Goal: Information Seeking & Learning: Learn about a topic

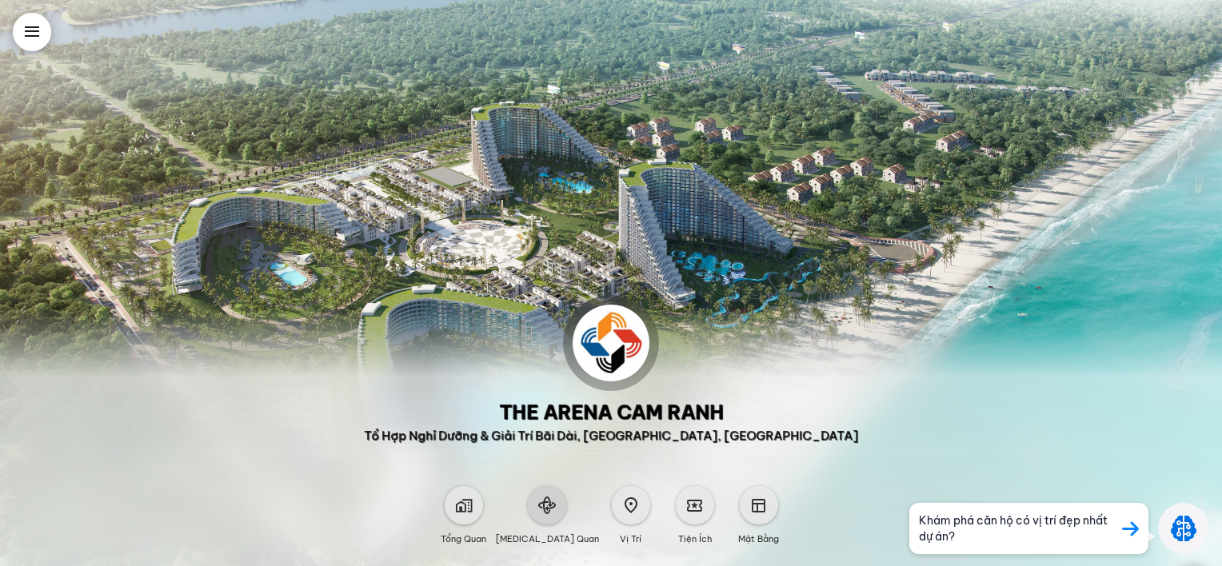
click at [548, 514] on div at bounding box center [547, 505] width 38 height 38
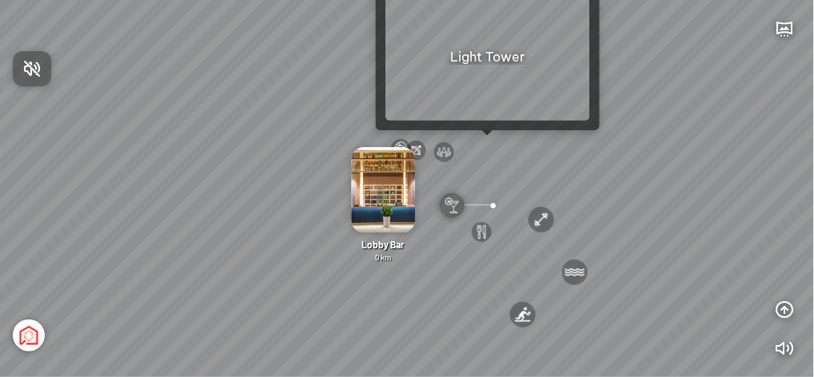
click at [486, 146] on div at bounding box center [407, 188] width 814 height 377
click at [487, 142] on div "[GEOGRAPHIC_DATA] 3.6 km KN Links [GEOGRAPHIC_DATA] 5.9 km Thể Thao Bãi Biển 0 …" at bounding box center [407, 188] width 814 height 377
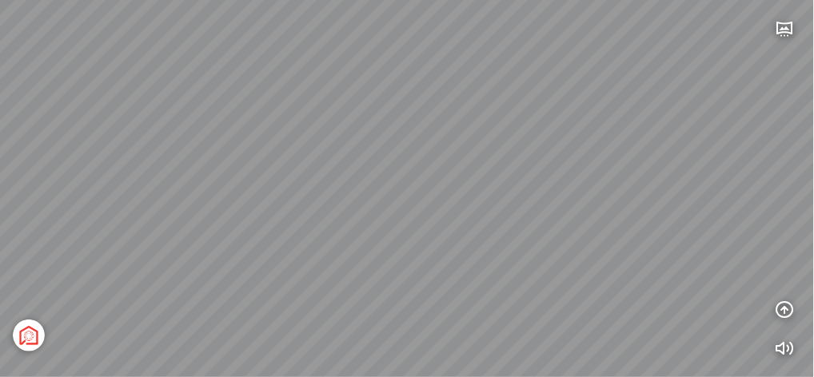
drag, startPoint x: 345, startPoint y: 134, endPoint x: 579, endPoint y: 147, distance: 233.9
click at [641, 139] on div "Sea Tower Sand Tower The Arena Central Square The Wind Tổng thể" at bounding box center [407, 188] width 814 height 377
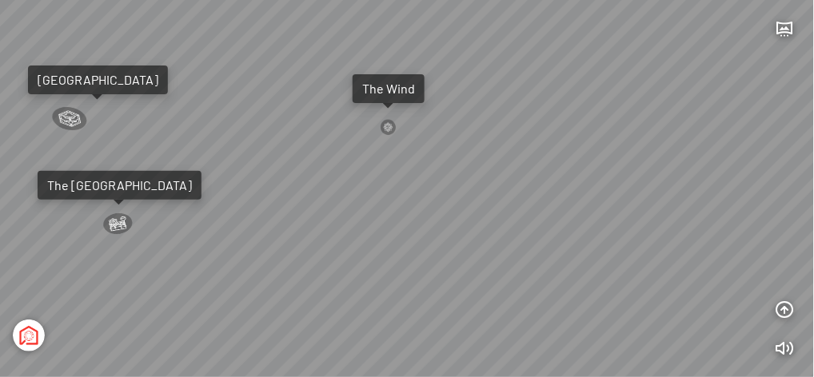
drag, startPoint x: 572, startPoint y: 210, endPoint x: 246, endPoint y: 34, distance: 371.1
click at [244, 46] on div "Sea Tower Sand Tower The Arena Central Square The Wind Tổng thể" at bounding box center [407, 188] width 814 height 377
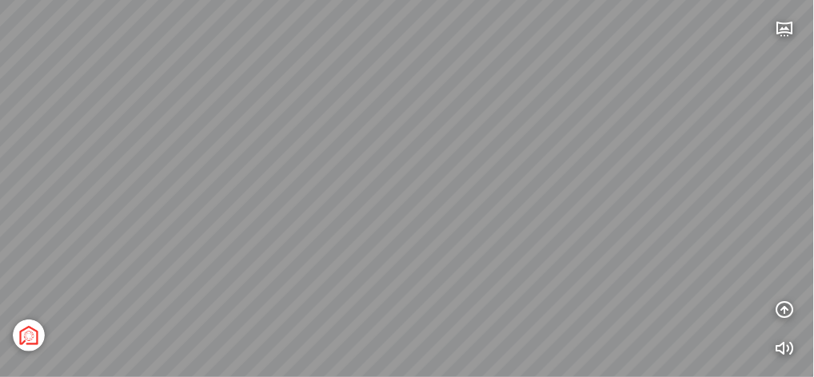
drag, startPoint x: 435, startPoint y: 115, endPoint x: 599, endPoint y: 236, distance: 203.6
click at [599, 236] on div "Sea Tower Sand Tower The Arena Central Square The Wind Tổng thể" at bounding box center [407, 188] width 814 height 377
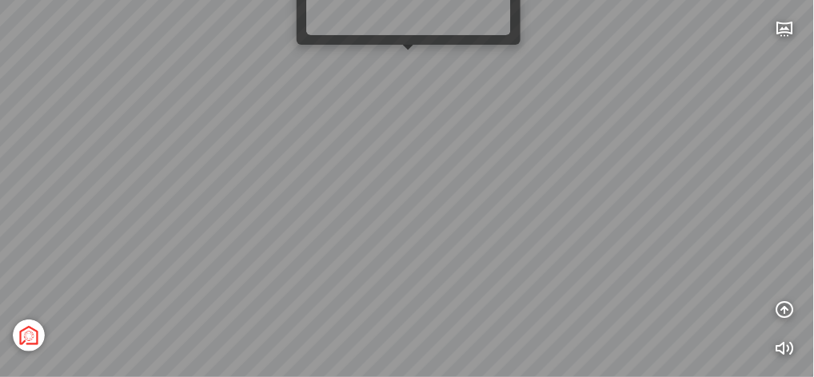
click at [409, 56] on div "Sea Tower Sand Tower The Arena Central Square The Wind Tổng thể" at bounding box center [407, 188] width 814 height 377
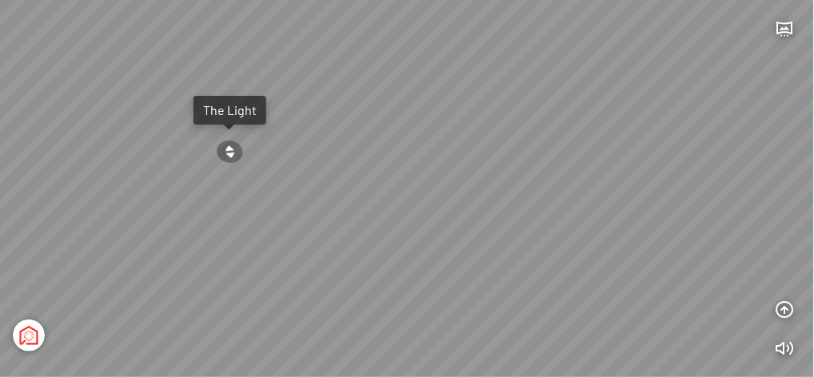
drag, startPoint x: 570, startPoint y: 150, endPoint x: 452, endPoint y: 114, distance: 123.7
click at [452, 114] on div "The Light" at bounding box center [407, 188] width 814 height 377
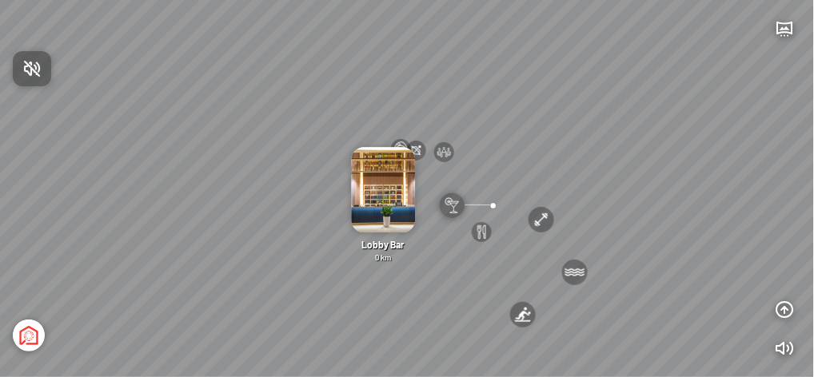
click at [439, 172] on div at bounding box center [407, 188] width 814 height 377
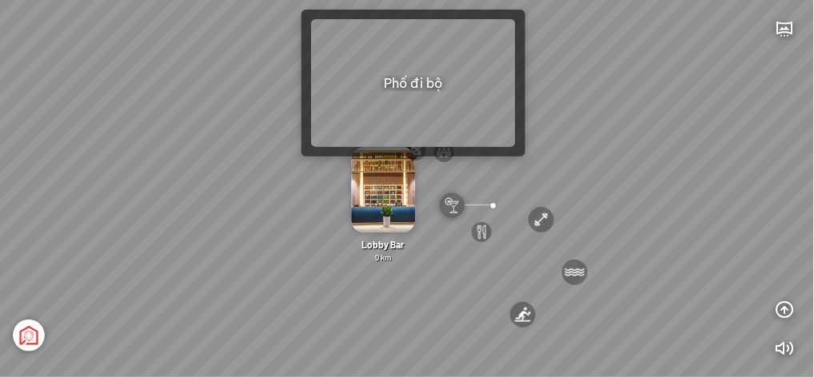
click at [417, 170] on div "Lobby Bar 0 km" at bounding box center [383, 206] width 93 height 116
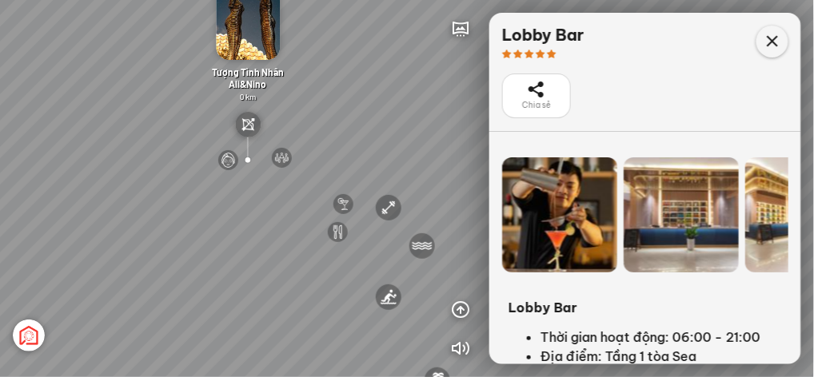
click at [766, 48] on icon at bounding box center [772, 41] width 19 height 19
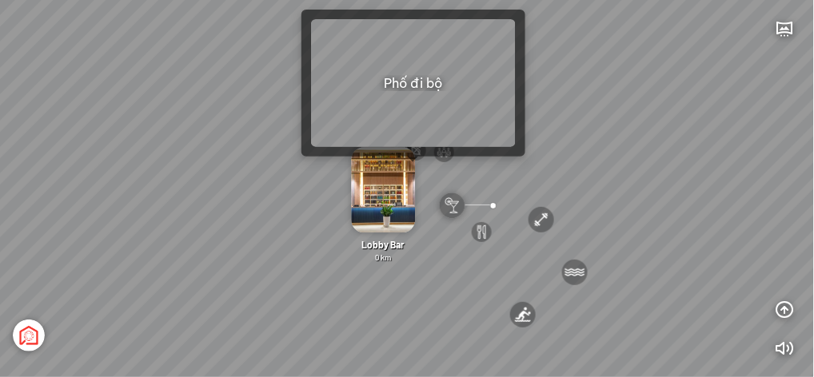
click at [409, 170] on img at bounding box center [384, 191] width 64 height 86
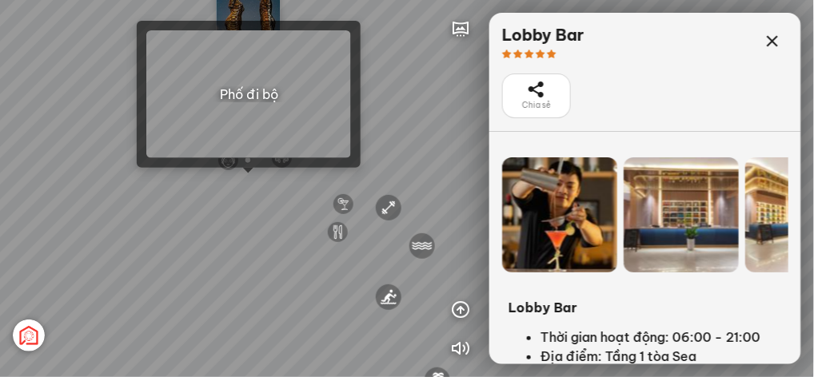
click at [249, 180] on div "[GEOGRAPHIC_DATA] 3.6 km KN Links [GEOGRAPHIC_DATA] 5.9 km Thể Thao Bãi Biển 0 …" at bounding box center [407, 188] width 814 height 377
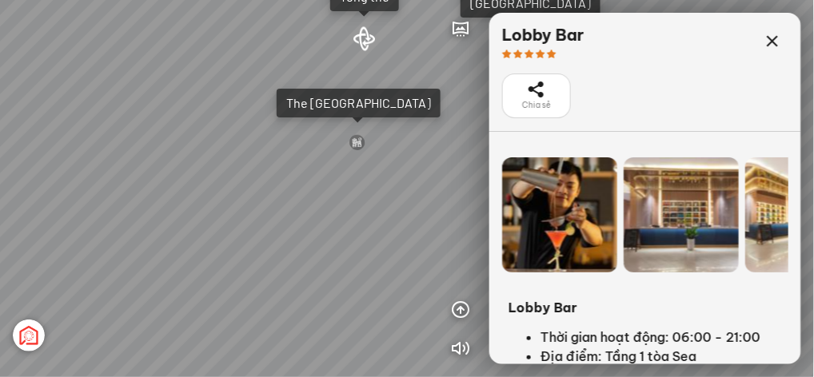
drag, startPoint x: 362, startPoint y: 174, endPoint x: 512, endPoint y: 164, distance: 149.9
click at [512, 164] on div "Tượng Tình Nhân Ali&Nino 0 km Spa Hồng Nhung 0 km Đài Nhạc Nước 0 undefined The…" at bounding box center [407, 188] width 814 height 377
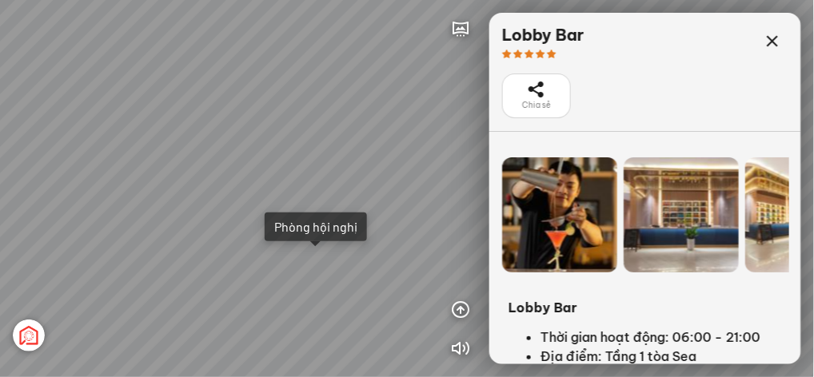
drag, startPoint x: 111, startPoint y: 198, endPoint x: 266, endPoint y: 236, distance: 159.6
click at [266, 236] on div "Tượng Tình Nhân Ali&Nino 0 km Spa Hồng Nhung 0 km Đài Nhạc Nước 0 undefined The…" at bounding box center [407, 188] width 814 height 377
click at [773, 42] on icon at bounding box center [772, 41] width 19 height 19
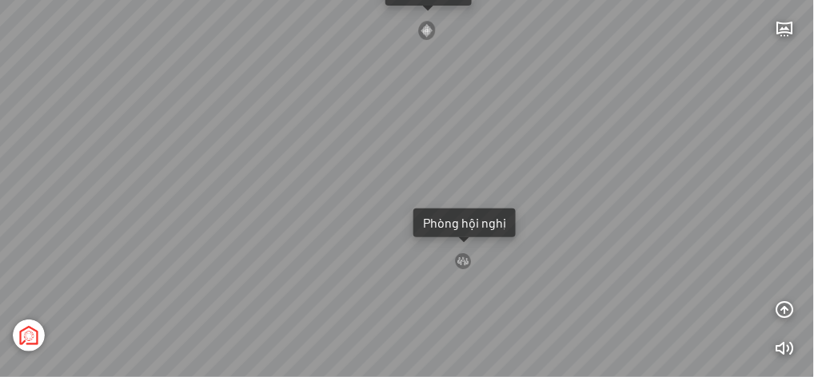
drag, startPoint x: 436, startPoint y: 130, endPoint x: 294, endPoint y: 90, distance: 146.9
click at [294, 90] on div "Tượng Tình Nhân Ali&Nino 0 km Spa Hồng Nhung 0 km Đài Nhạc Nước 0 undefined The…" at bounding box center [407, 188] width 814 height 377
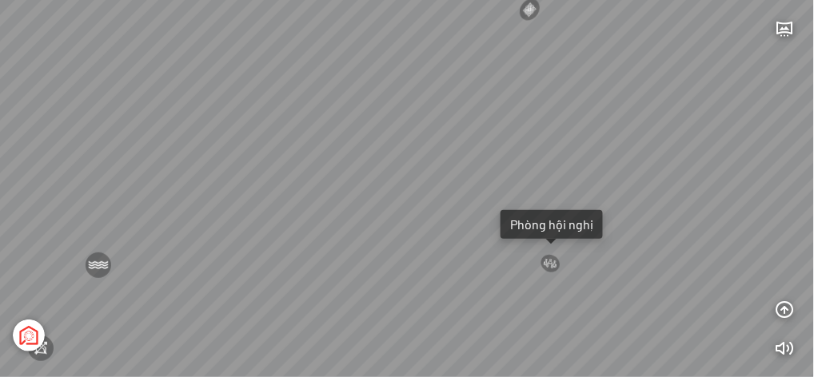
drag, startPoint x: 327, startPoint y: 77, endPoint x: 477, endPoint y: 112, distance: 154.4
click at [485, 112] on div "Tượng Tình Nhân Ali&Nino 0 km Spa Hồng Nhung 0 km Đài Nhạc Nước 0 undefined The…" at bounding box center [407, 188] width 814 height 377
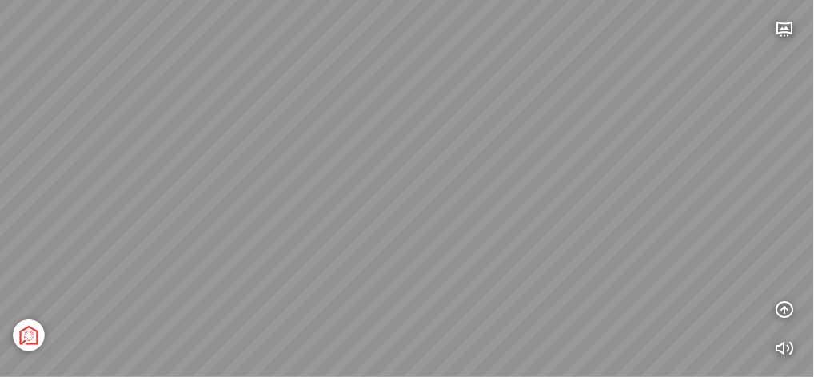
drag, startPoint x: 262, startPoint y: 114, endPoint x: 392, endPoint y: 80, distance: 133.8
click at [369, 37] on div "Tượng Tình Nhân Ali&Nino 0 km Spa Hồng Nhung 0 km Đài Nhạc Nước 0 undefined The…" at bounding box center [407, 188] width 814 height 377
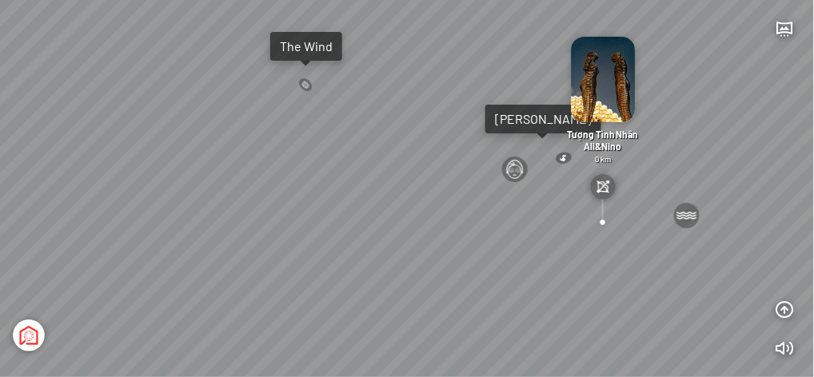
drag, startPoint x: 163, startPoint y: 156, endPoint x: 601, endPoint y: 130, distance: 439.0
click at [597, 119] on div "Tượng Tình Nhân Ali&Nino 0 km Spa Hồng Nhung 0 km Đài Nhạc Nước 0 undefined The…" at bounding box center [407, 188] width 814 height 377
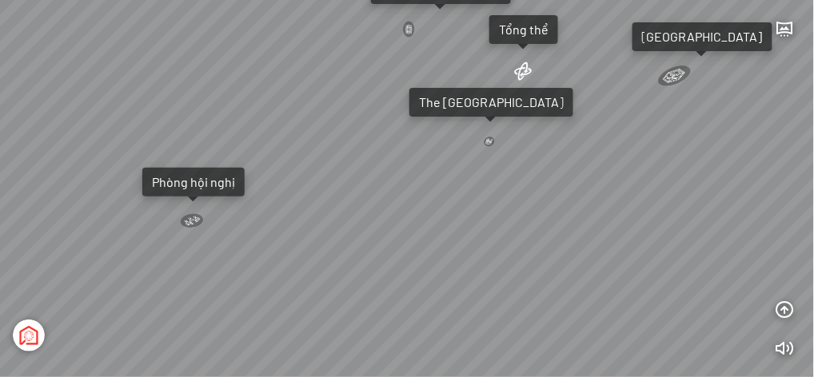
drag, startPoint x: 485, startPoint y: 172, endPoint x: 458, endPoint y: 168, distance: 27.5
click at [458, 168] on div "Tượng Tình Nhân Ali&Nino 0 km Spa Hồng Nhung 0 km Đài Nhạc Nước 0 undefined The…" at bounding box center [407, 188] width 814 height 377
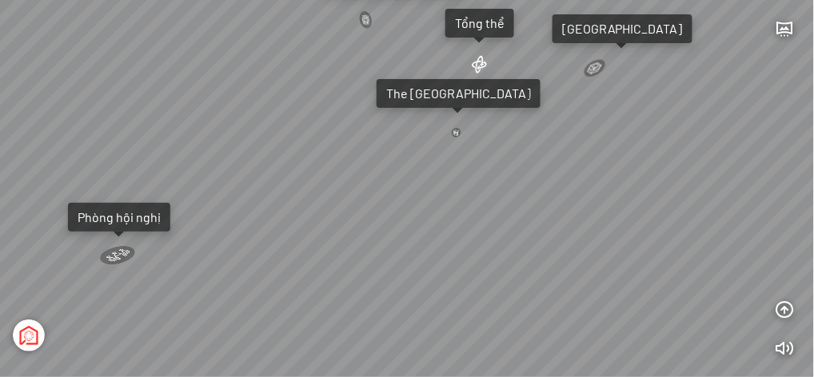
click at [457, 134] on div at bounding box center [456, 132] width 11 height 10
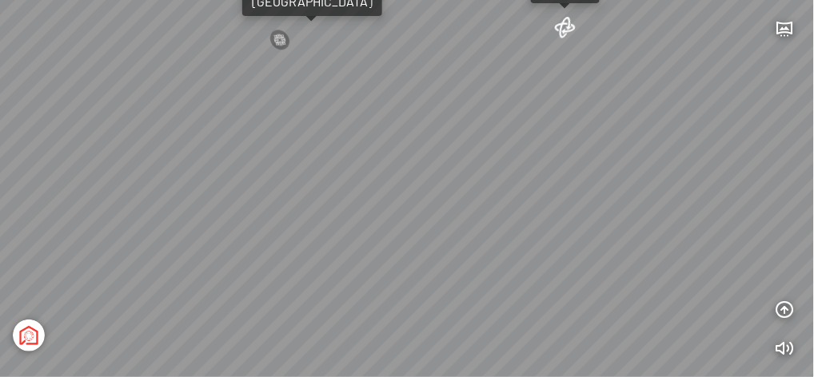
drag, startPoint x: 365, startPoint y: 171, endPoint x: 616, endPoint y: 179, distance: 250.4
click at [633, 174] on div "Light Tower [GEOGRAPHIC_DATA] Tổng thể [GEOGRAPHIC_DATA] [GEOGRAPHIC_DATA] Phố …" at bounding box center [407, 188] width 814 height 377
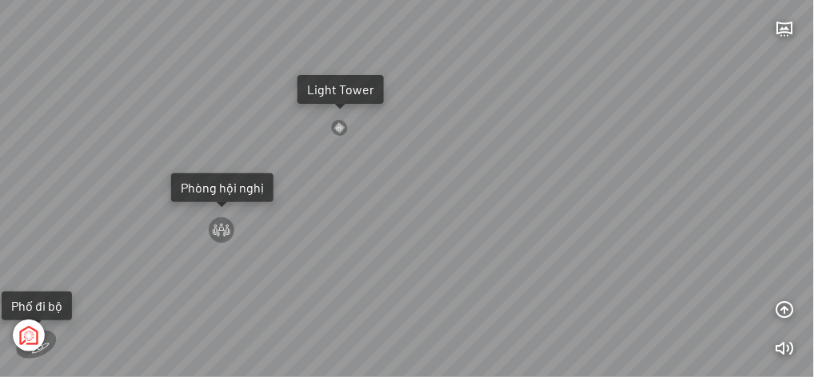
drag, startPoint x: 425, startPoint y: 171, endPoint x: 620, endPoint y: 211, distance: 198.4
click at [622, 213] on div "Light Tower [GEOGRAPHIC_DATA] Tổng thể [GEOGRAPHIC_DATA] [GEOGRAPHIC_DATA] Phố …" at bounding box center [407, 188] width 814 height 377
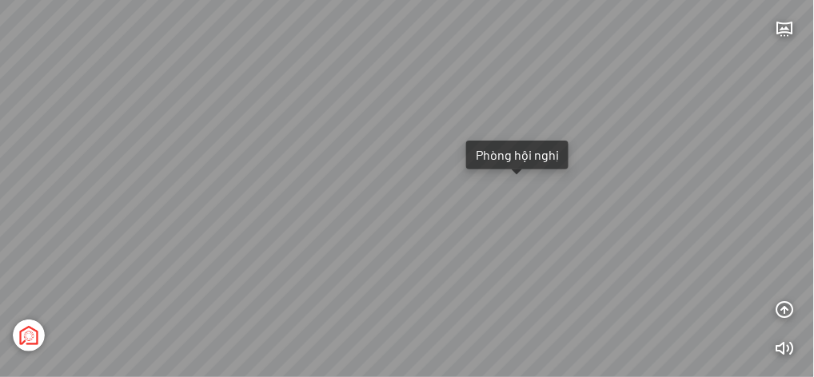
drag, startPoint x: 388, startPoint y: 201, endPoint x: 636, endPoint y: 182, distance: 248.7
click at [636, 182] on div "Light Tower [GEOGRAPHIC_DATA] Tổng thể [GEOGRAPHIC_DATA] [GEOGRAPHIC_DATA] Phố …" at bounding box center [407, 188] width 814 height 377
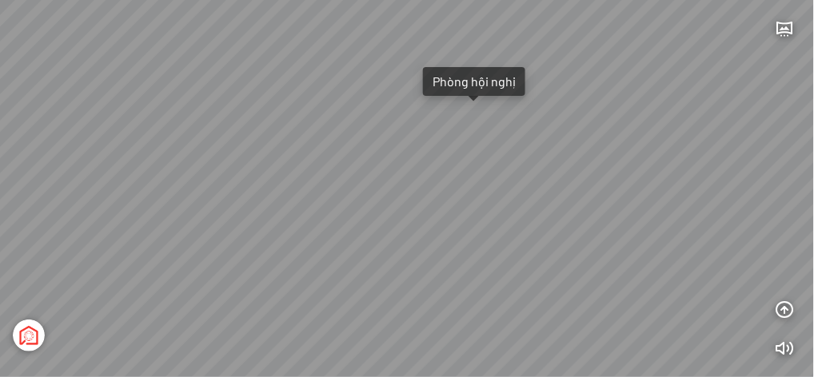
drag, startPoint x: 541, startPoint y: 207, endPoint x: 545, endPoint y: 140, distance: 67.3
click at [545, 140] on div "Light Tower [GEOGRAPHIC_DATA] Tổng thể [GEOGRAPHIC_DATA] [GEOGRAPHIC_DATA] Phố …" at bounding box center [407, 188] width 814 height 377
